Goal: Connect with others: Connect with others

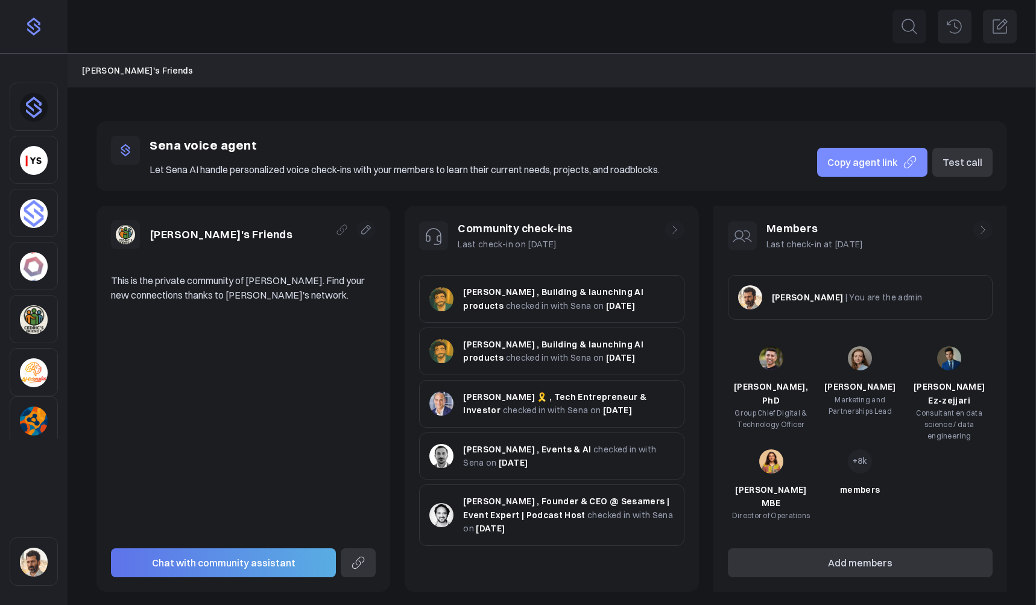
click at [557, 304] on span "checked in with Sena on" at bounding box center [555, 305] width 98 height 11
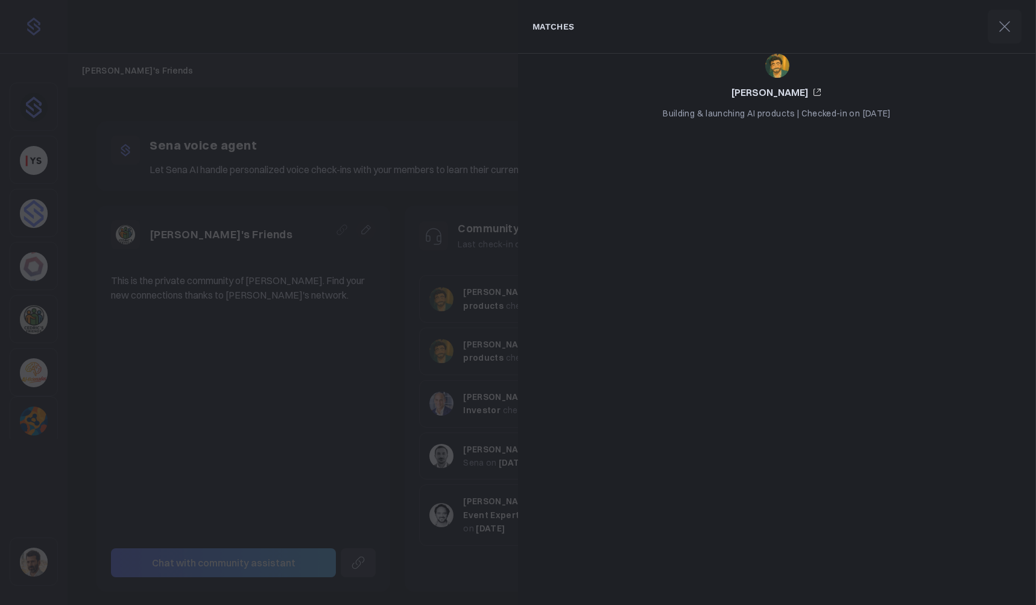
click at [485, 261] on div at bounding box center [518, 302] width 1036 height 605
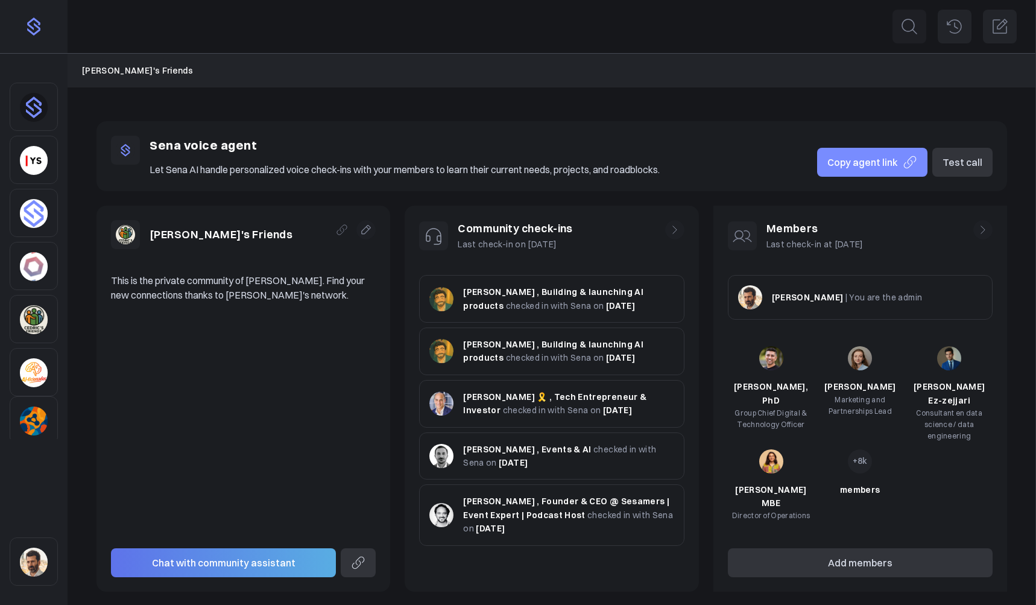
click at [525, 353] on span "checked in with Sena on" at bounding box center [555, 357] width 98 height 11
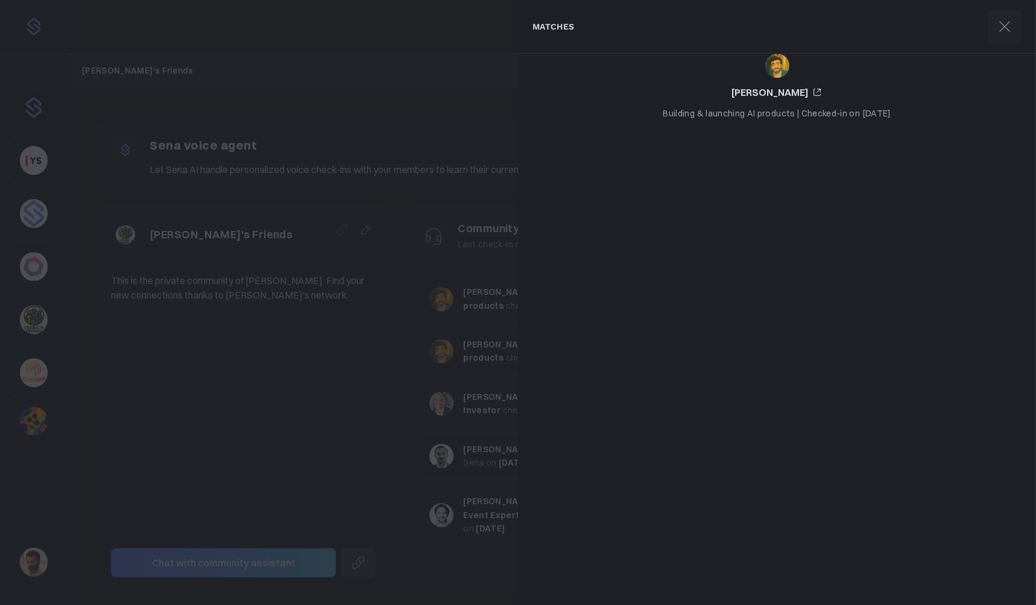
click at [476, 300] on div at bounding box center [518, 302] width 1036 height 605
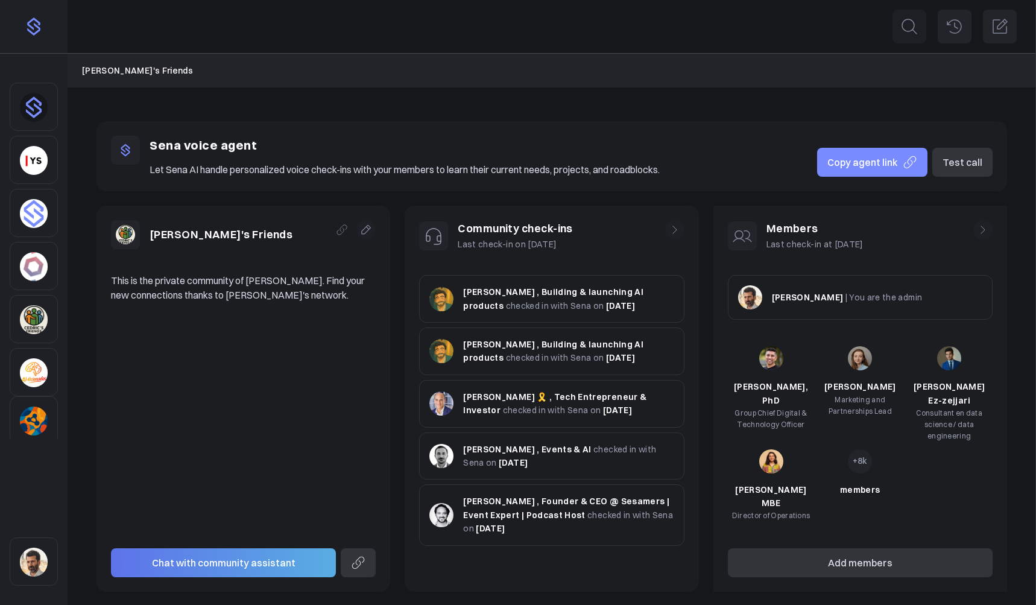
click at [508, 403] on p "[PERSON_NAME] 🎗️ , Tech Entrepreneur & Investor checked in with Sena on [DATE]" at bounding box center [568, 403] width 210 height 27
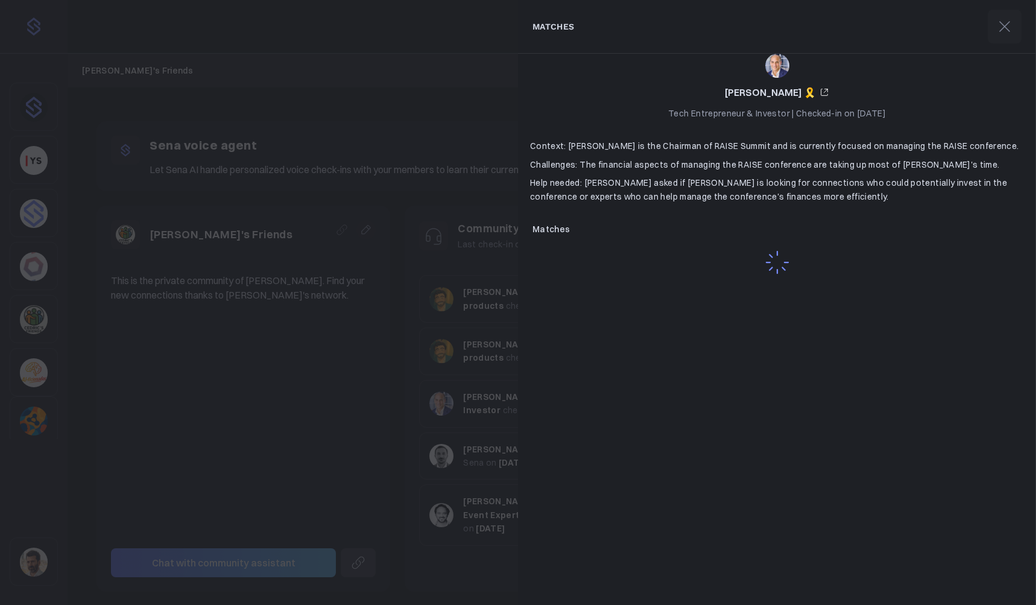
click at [481, 356] on div at bounding box center [518, 302] width 1036 height 605
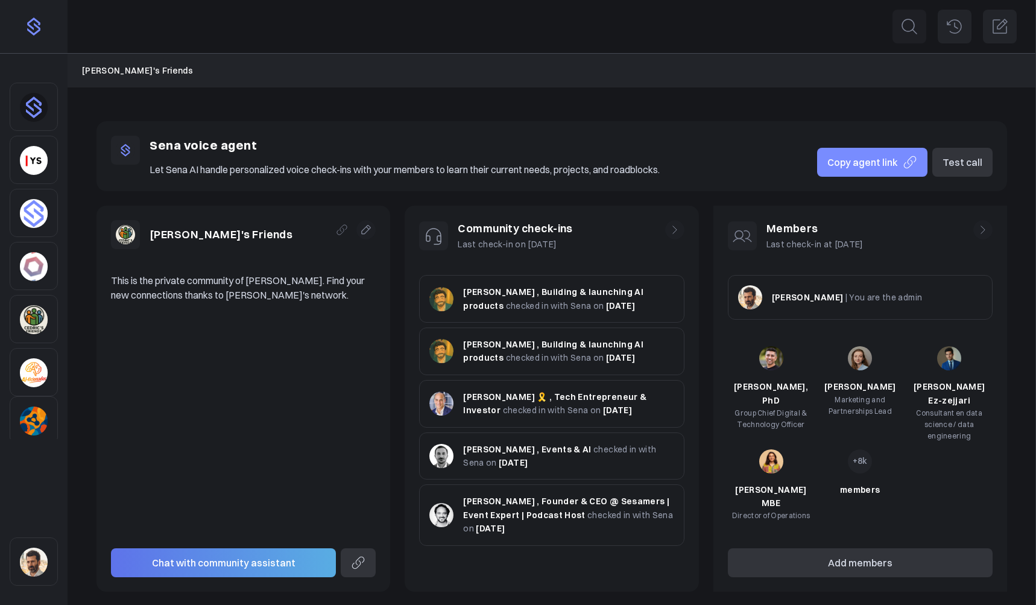
click at [531, 361] on span "checked in with Sena on" at bounding box center [555, 357] width 98 height 11
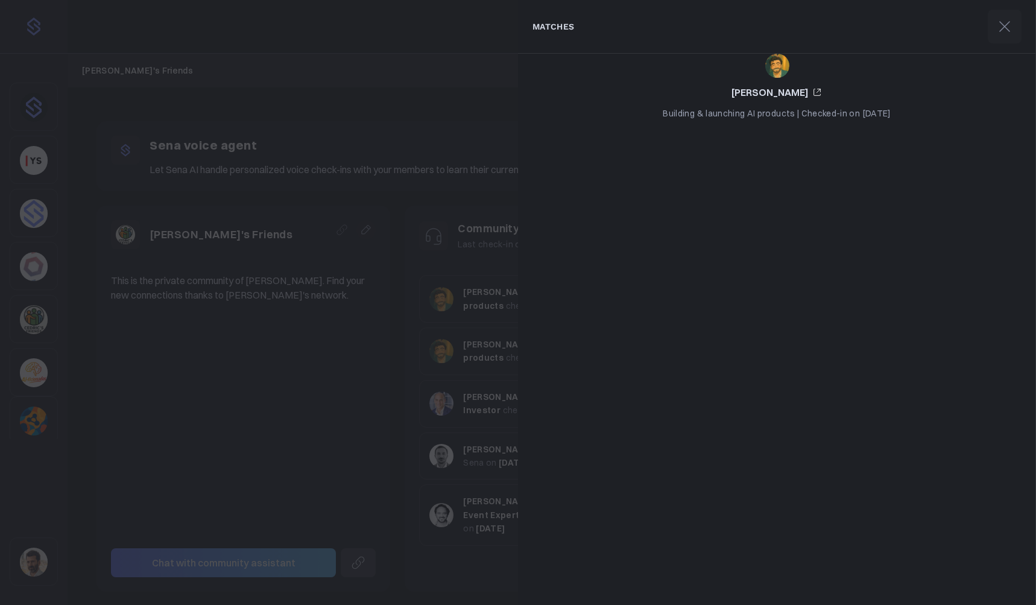
click at [490, 314] on div at bounding box center [518, 302] width 1036 height 605
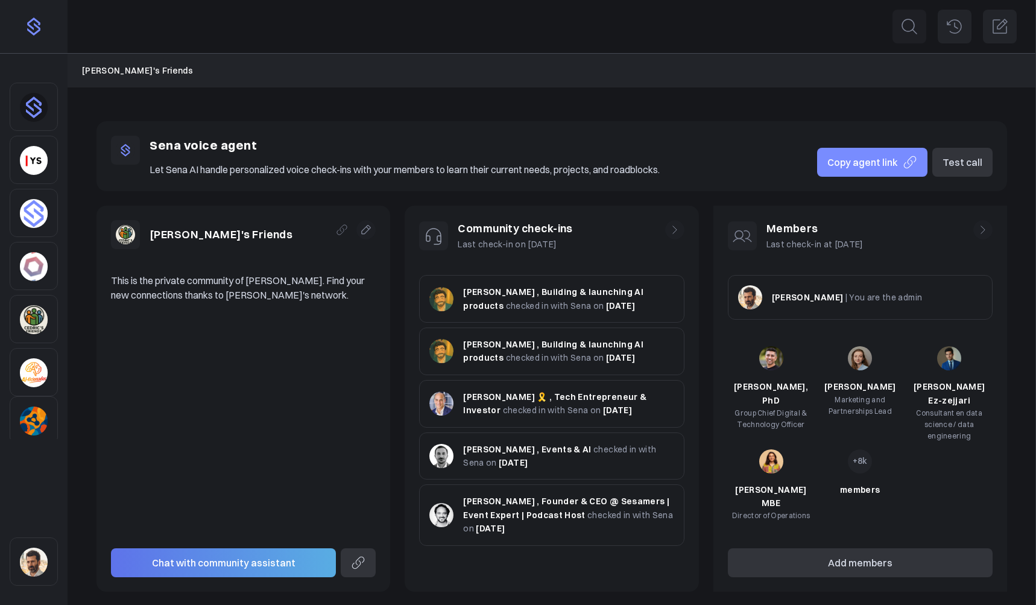
click at [530, 305] on span "checked in with Sena on" at bounding box center [555, 305] width 98 height 11
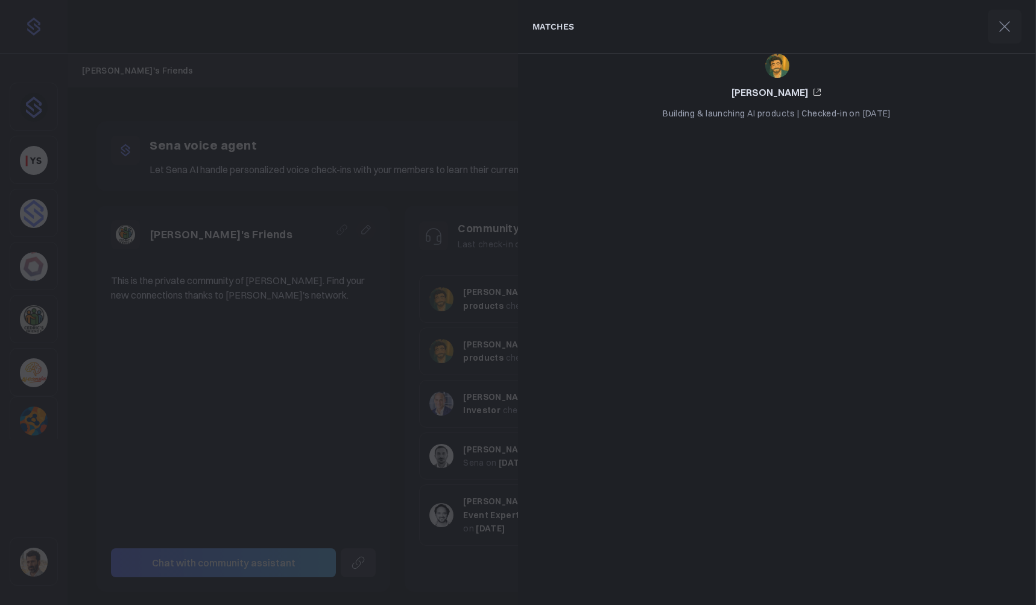
click at [790, 232] on div "[PERSON_NAME] Building & launching AI products | Checked-in on [DATE]" at bounding box center [777, 329] width 518 height 551
click at [1000, 30] on icon at bounding box center [1004, 26] width 19 height 19
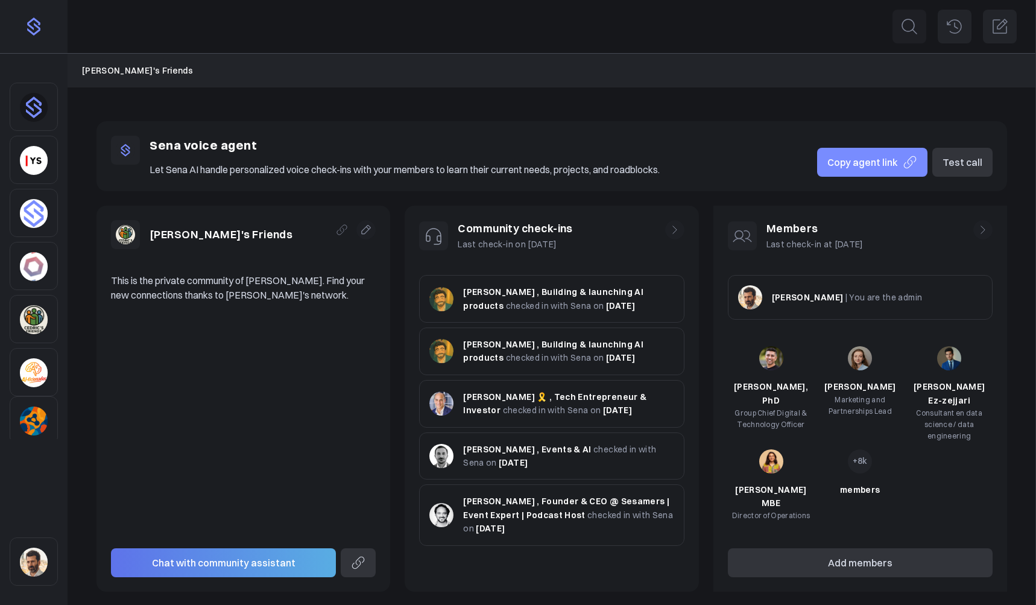
click at [895, 163] on span "Copy agent link" at bounding box center [862, 162] width 71 height 14
